Goal: Task Accomplishment & Management: Use online tool/utility

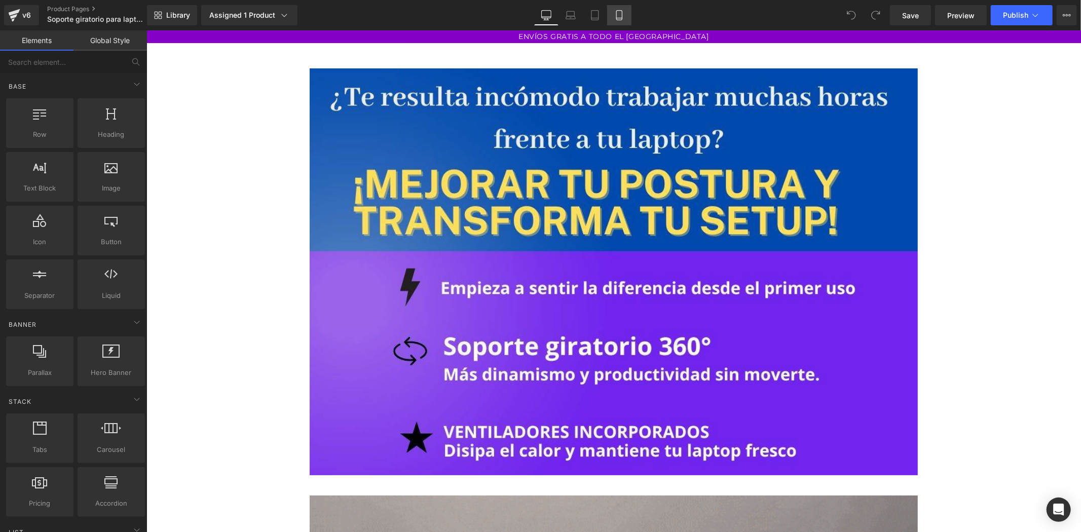
click at [616, 14] on icon at bounding box center [619, 15] width 10 height 10
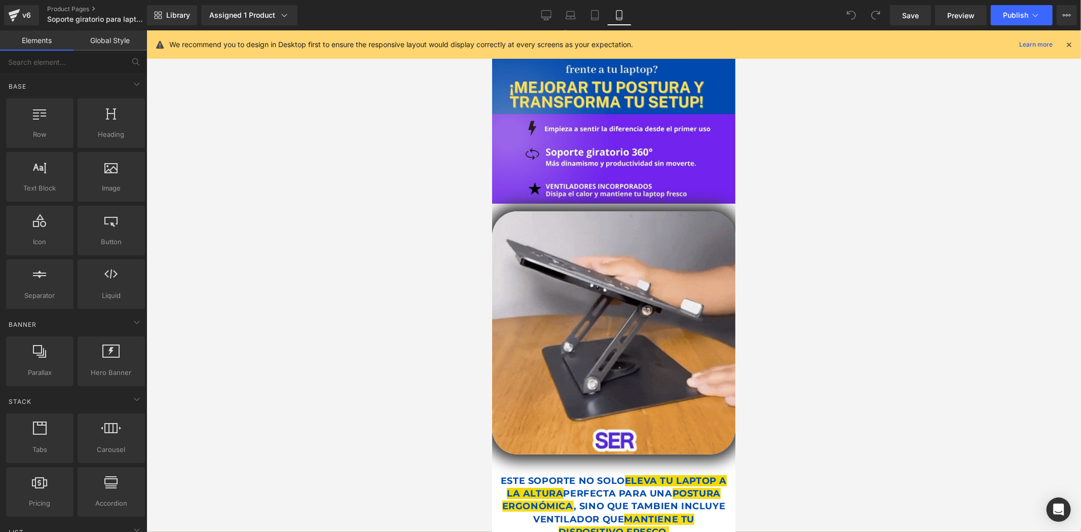
click at [1070, 44] on icon at bounding box center [1068, 44] width 9 height 9
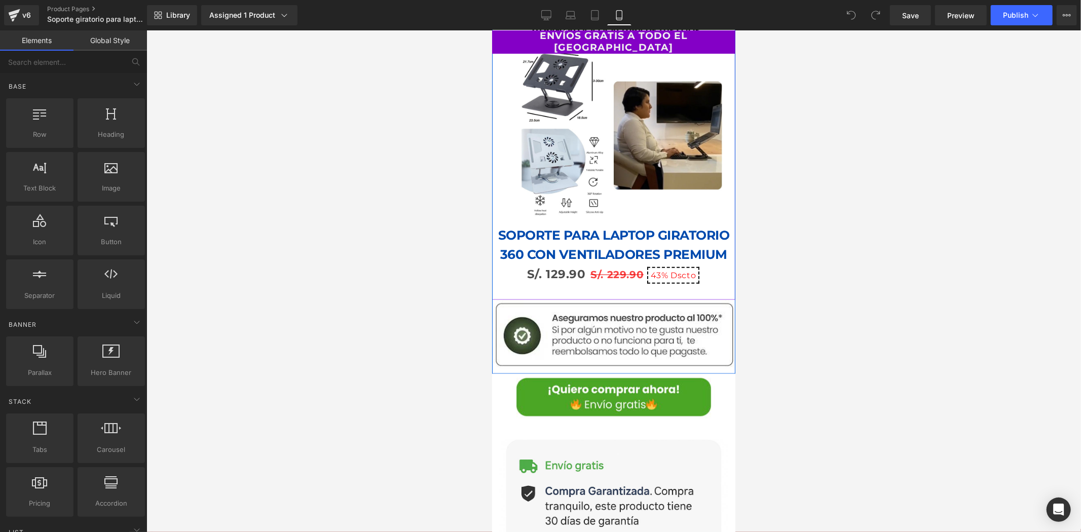
scroll to position [957, 0]
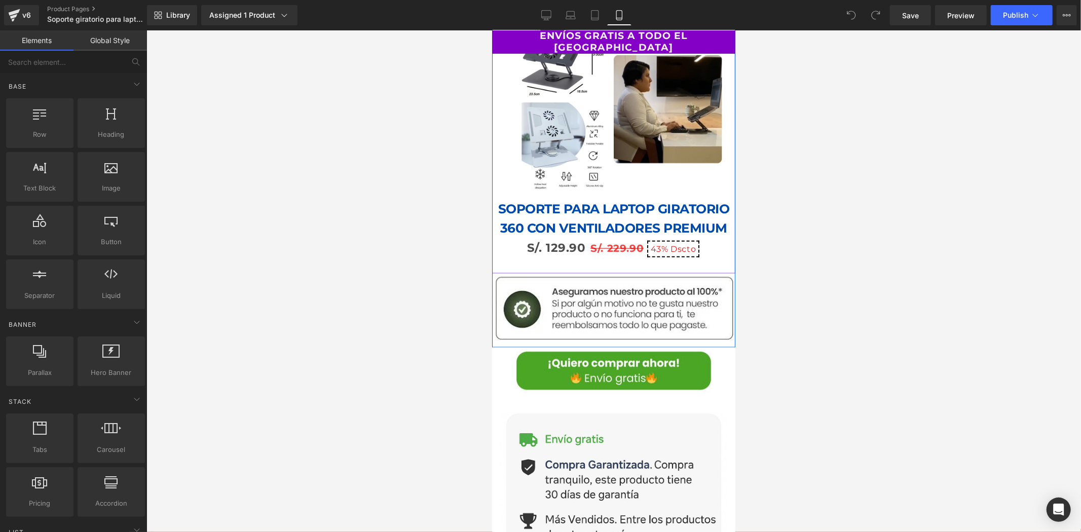
click at [621, 242] on span "S/. 229.90" at bounding box center [616, 248] width 53 height 12
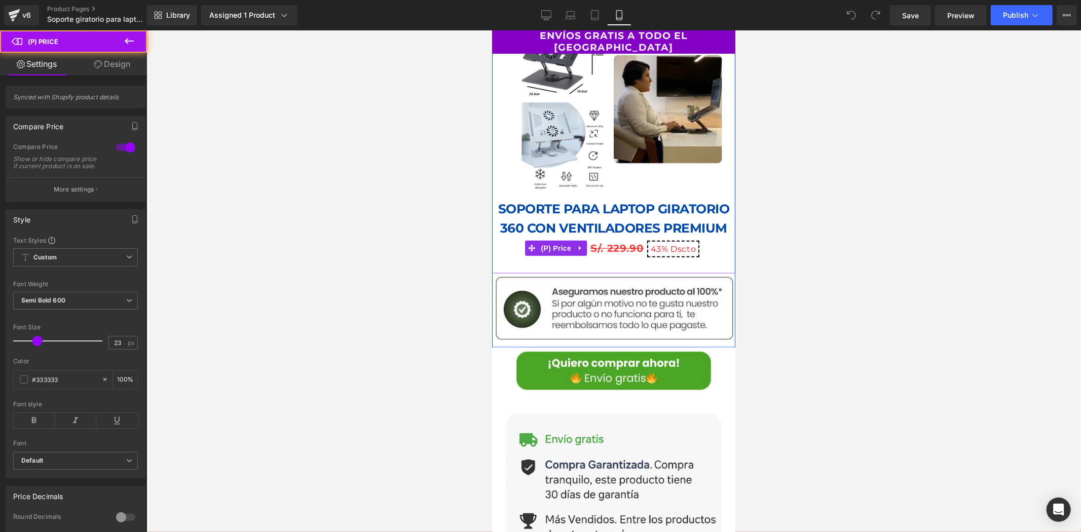
drag, startPoint x: 612, startPoint y: 232, endPoint x: 595, endPoint y: 232, distance: 17.2
click at [611, 242] on span "S/. 229.90" at bounding box center [616, 248] width 53 height 12
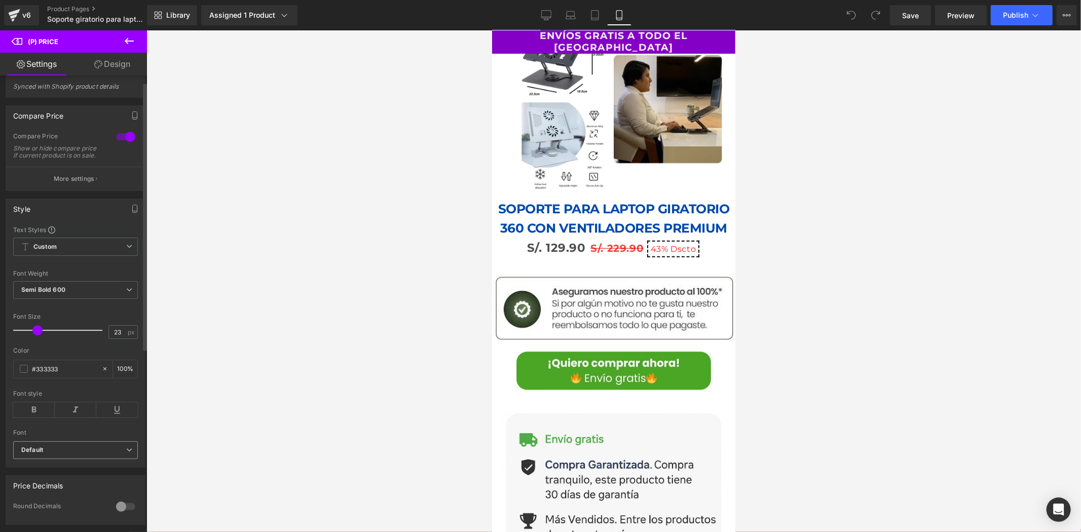
scroll to position [0, 0]
